Goal: Contribute content: Add original content to the website for others to see

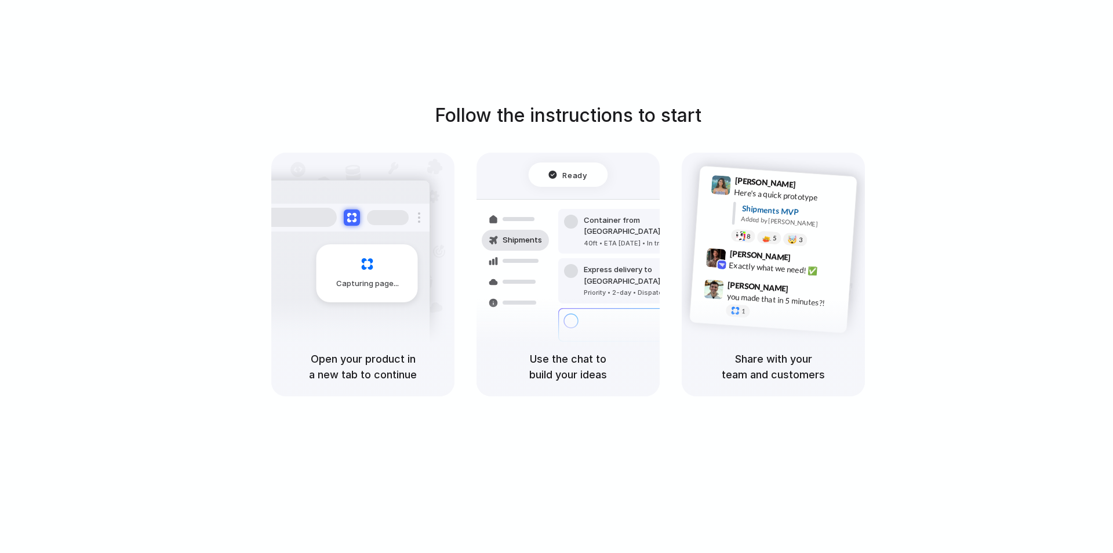
click at [557, 277] on div at bounding box center [557, 277] width 0 height 0
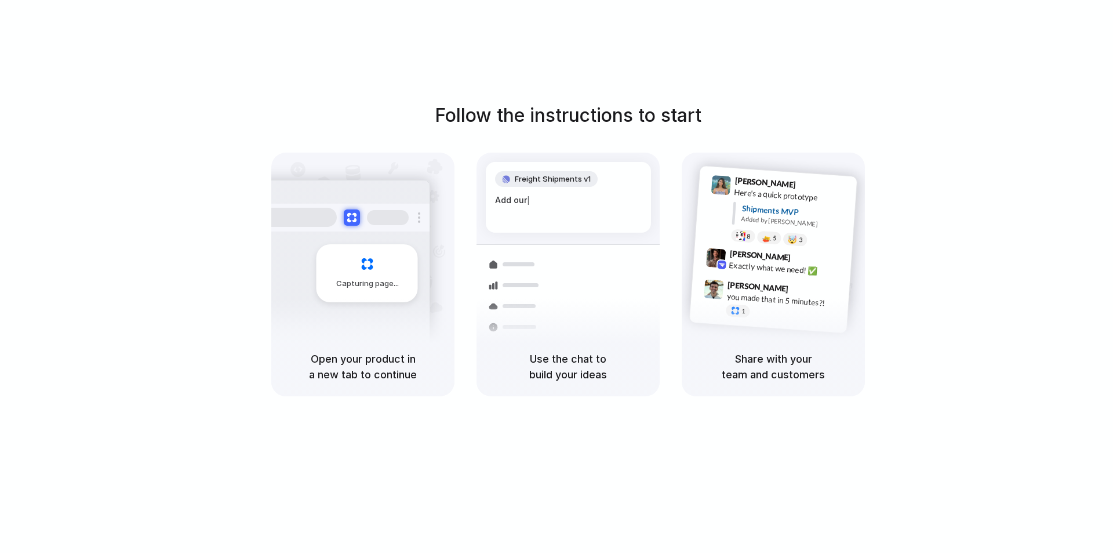
click at [557, 277] on div at bounding box center [557, 277] width 0 height 0
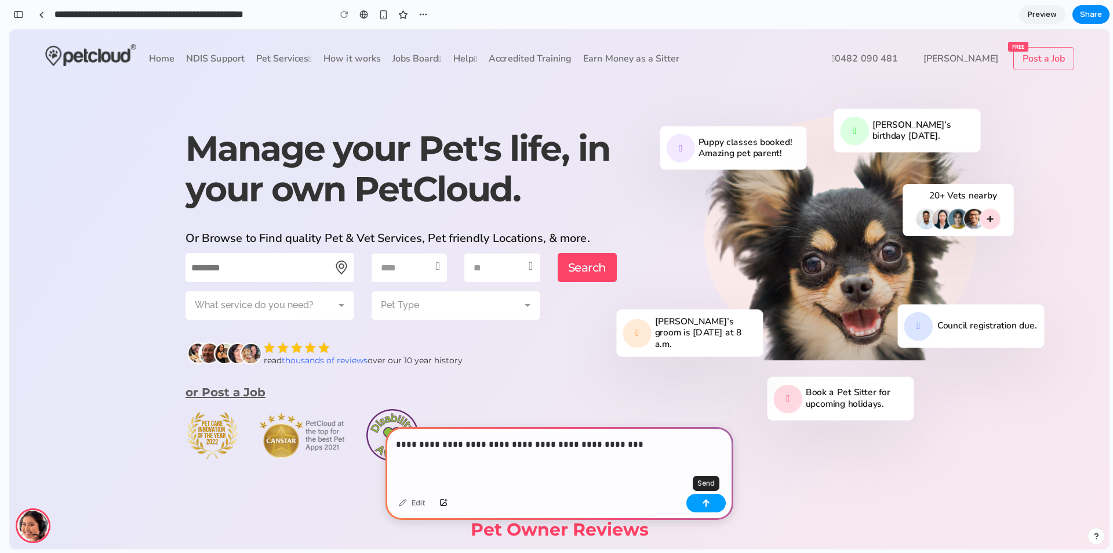
click at [705, 501] on div "button" at bounding box center [706, 503] width 8 height 8
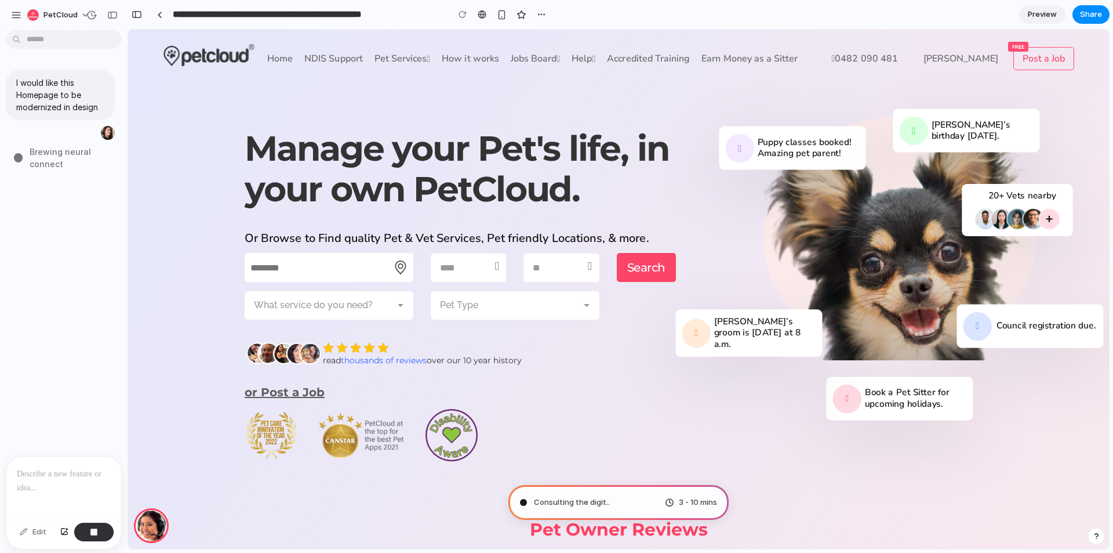
type input "**********"
